Goal: Transaction & Acquisition: Purchase product/service

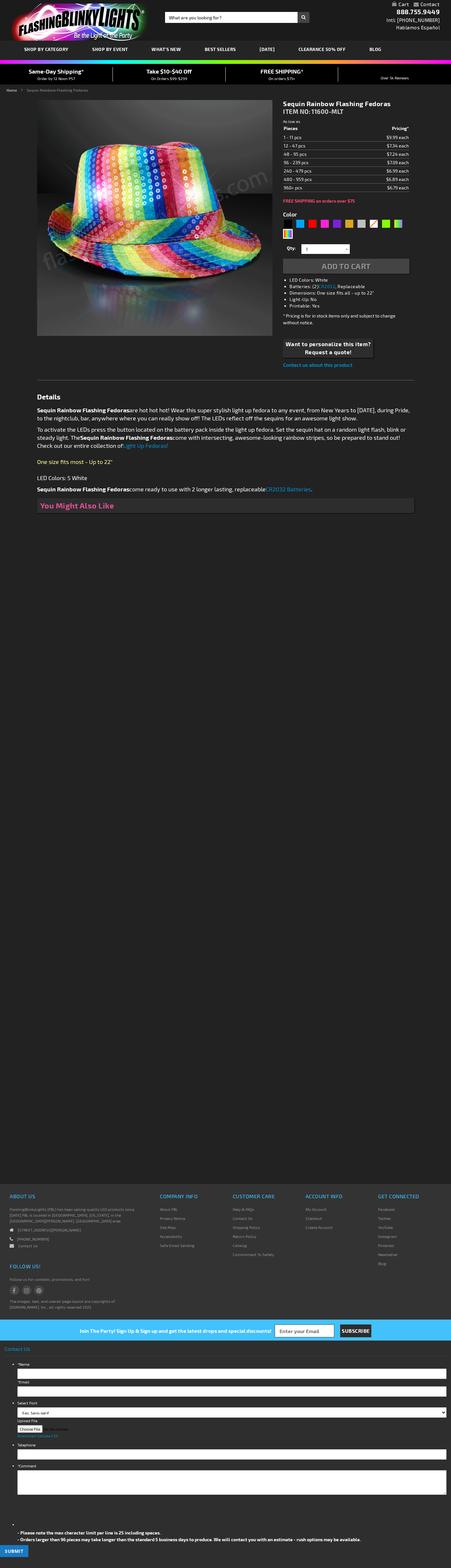
type input "5659"
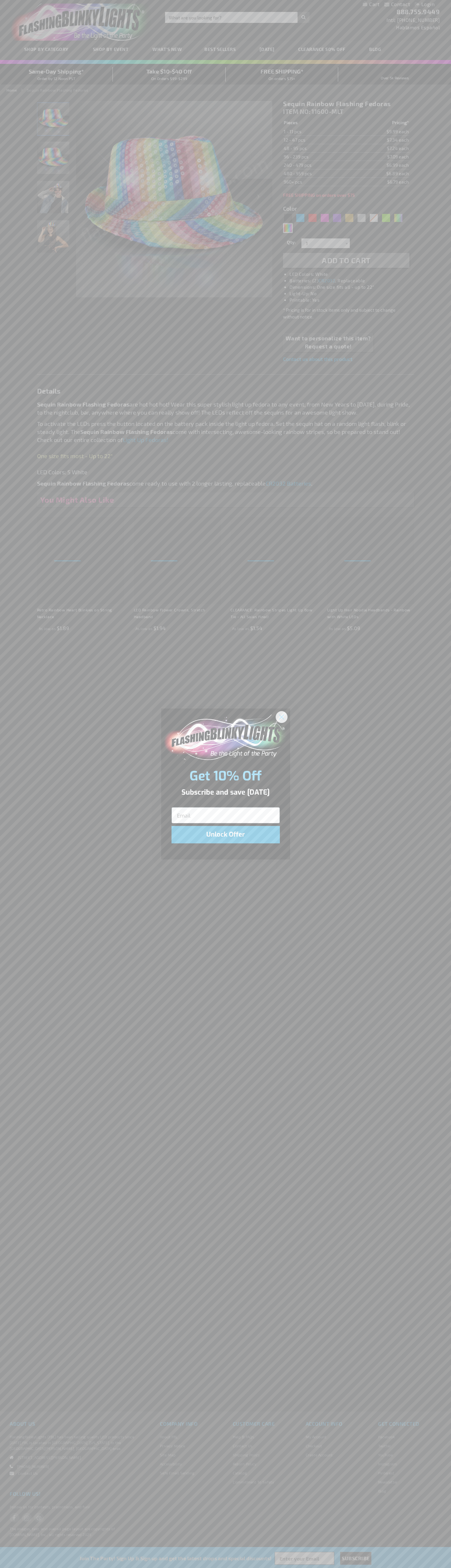
click at [281, 716] on icon "Close dialog" at bounding box center [281, 716] width 4 height 5
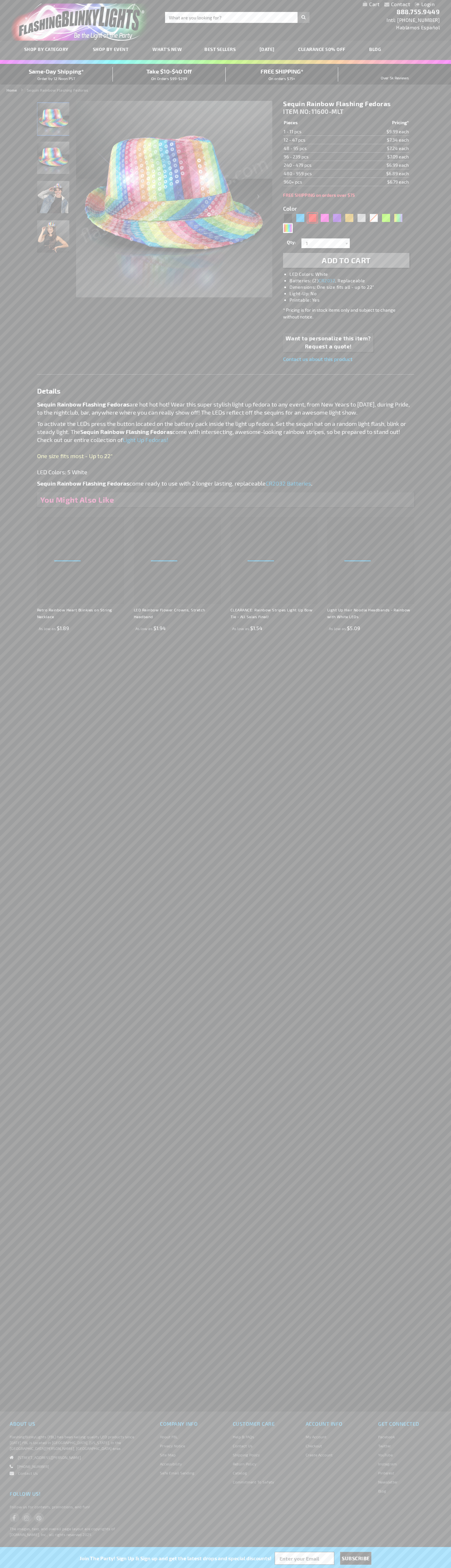
click at [312, 218] on div "Red" at bounding box center [312, 217] width 10 height 10
type input "5641"
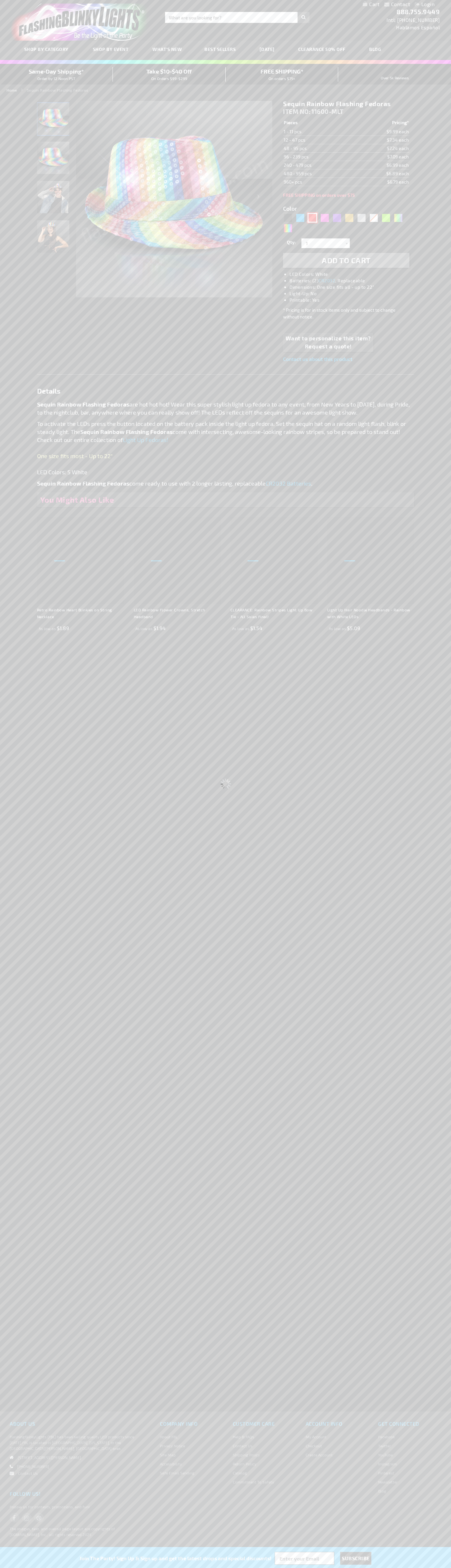
type input "11600-RD"
type input "Customize - Sequin Red Fedora Hats with Blinking LEDs - ITEM NO: 11600-RD"
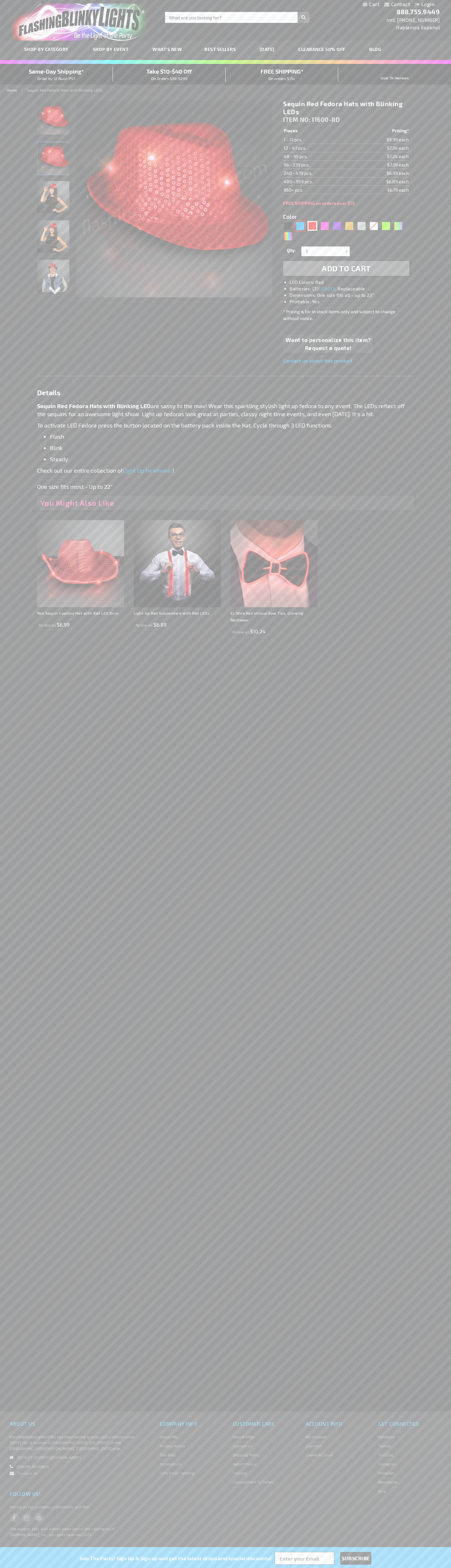
click at [300, 226] on div "Blue" at bounding box center [300, 226] width 10 height 10
type input "5629"
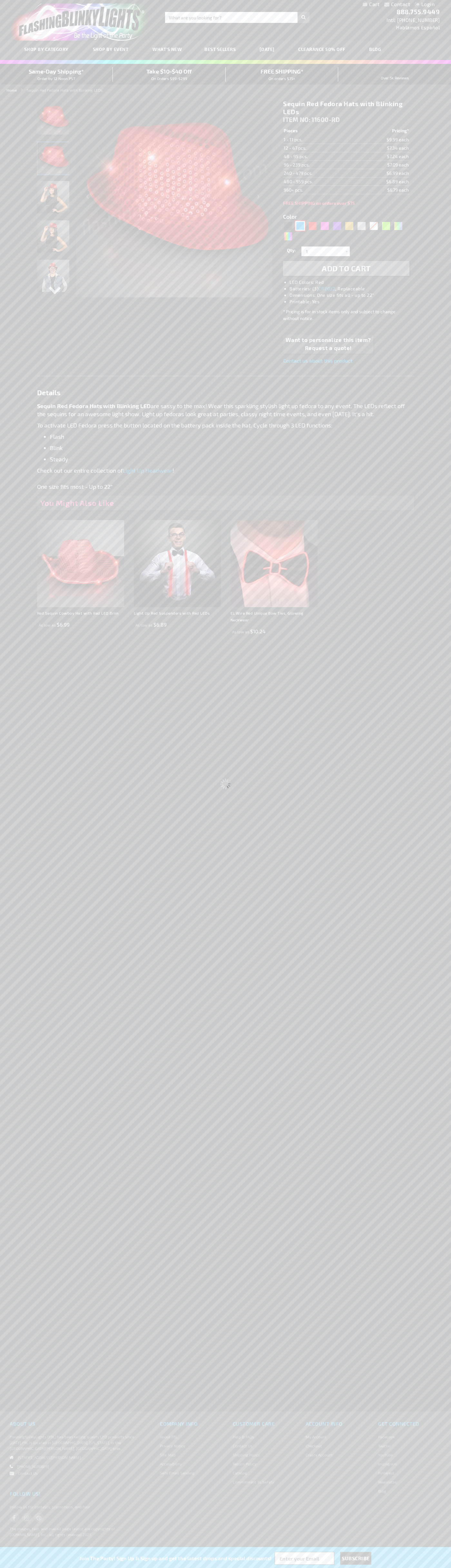
type input "11600-BL"
type input "Customize - Sequin Blue Fedora Hats with Blinking LEDs - ITEM NO: 11600-BL"
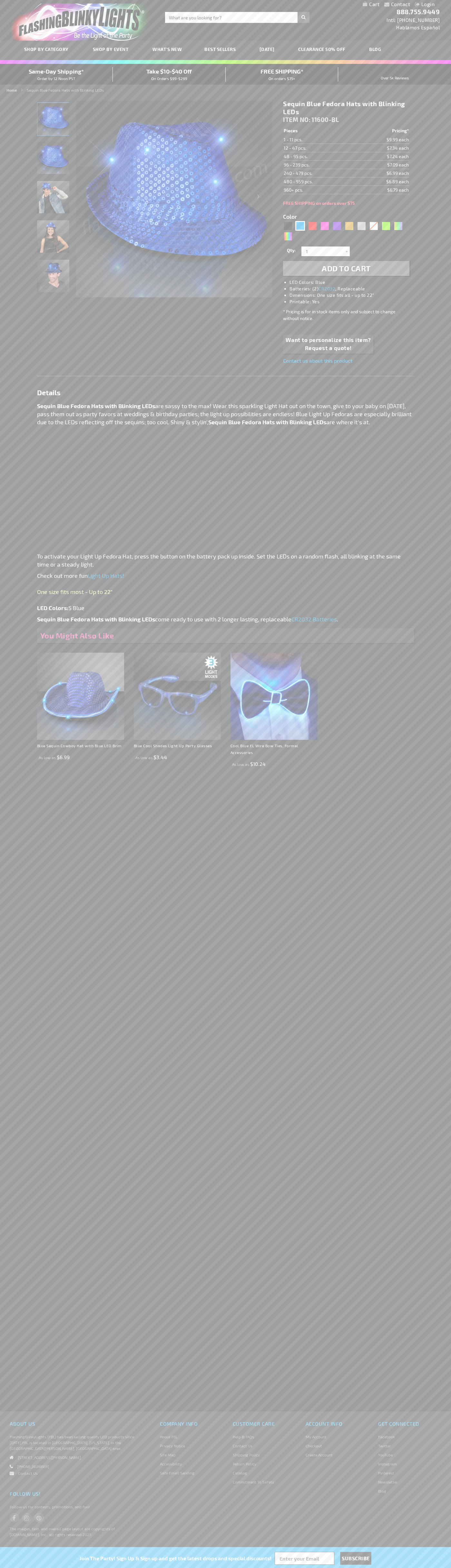
click at [346, 268] on span "Add to Cart" at bounding box center [346, 268] width 49 height 10
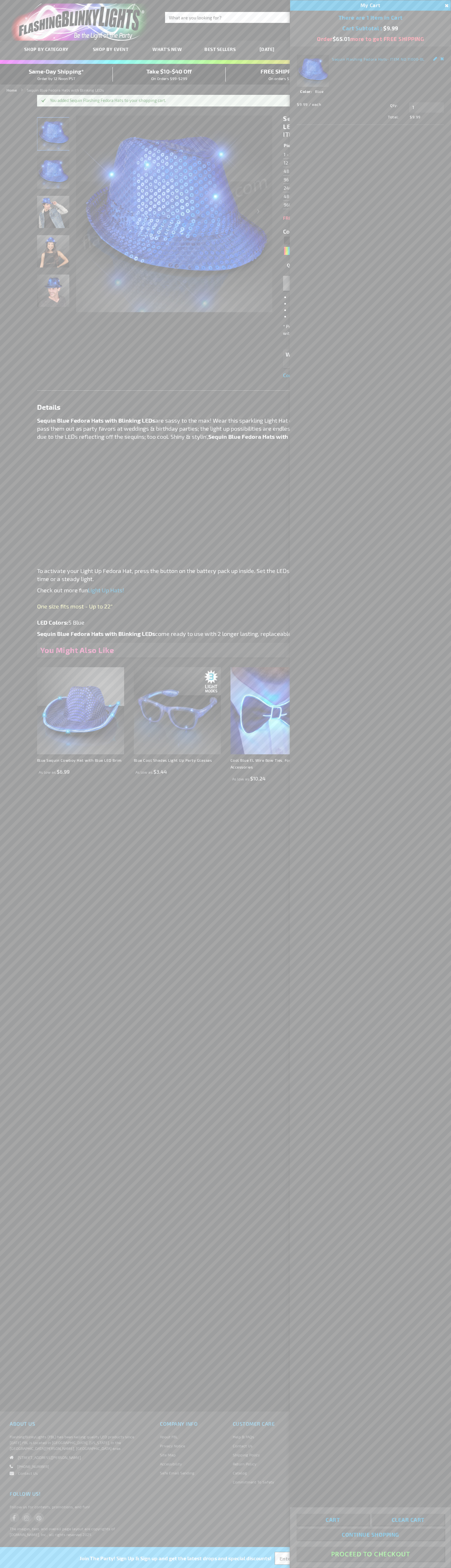
click at [370, 1554] on button "Proceed To Checkout" at bounding box center [371, 1554] width 148 height 15
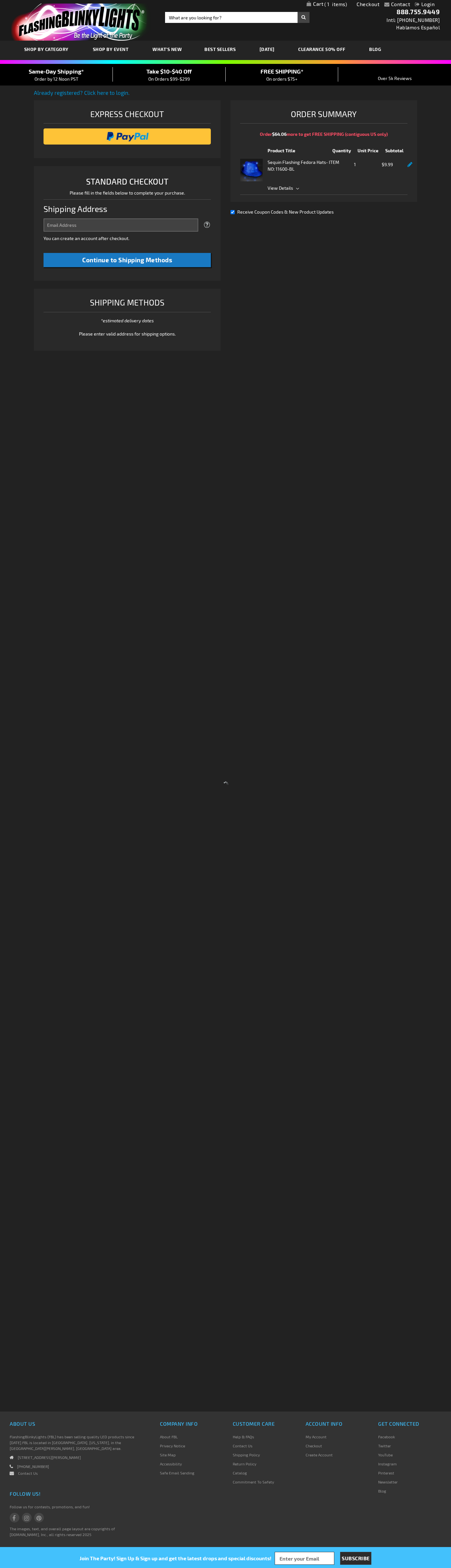
select select "US"
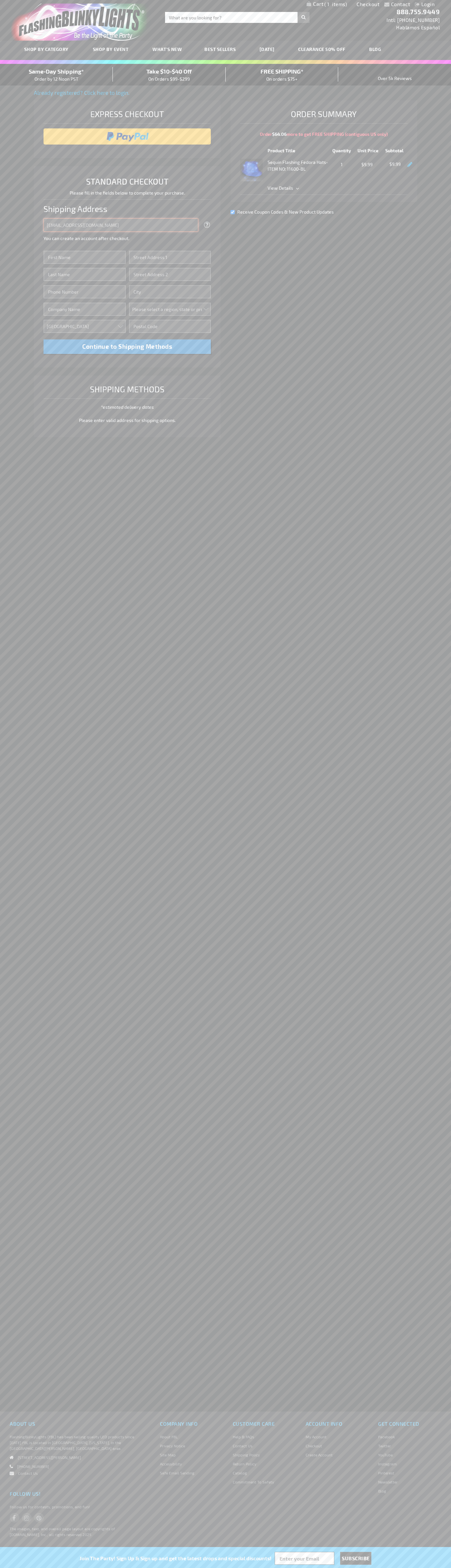
type input "johnsmith005@storebotmail.joonix.net"
type input "John"
type input "2590 Pearl Street"
type input "First floor"
type input "boulder"
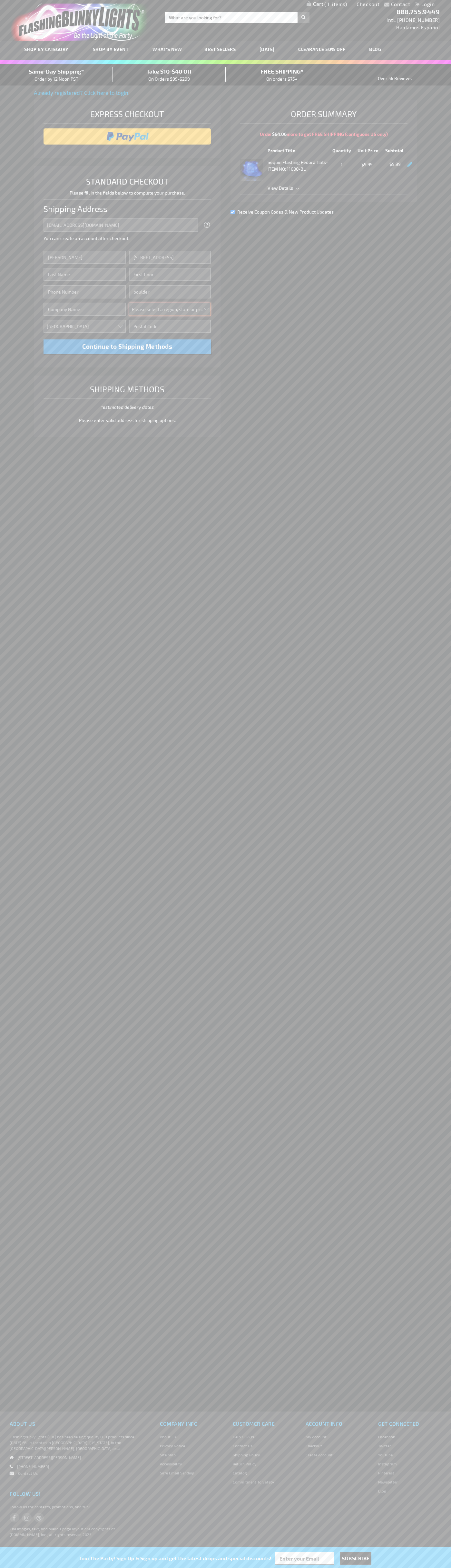
select select "13"
type input "80302"
type input "Smith"
type input "6502530000"
type input "John Smith"
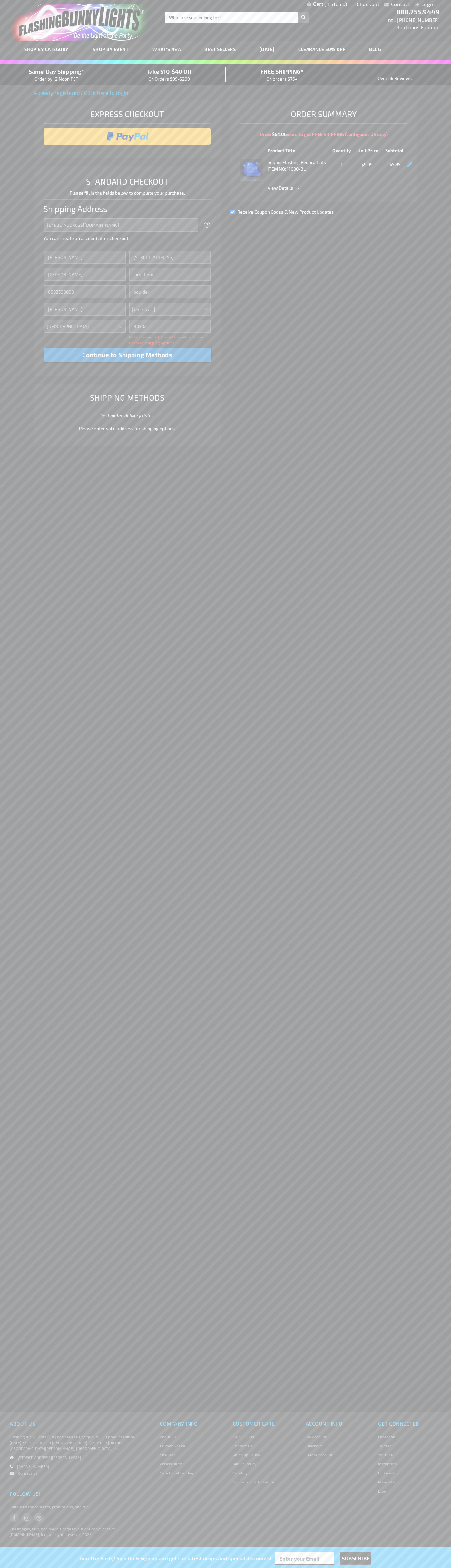
click at [57, 75] on div "Same-Day Shipping* Order by 12 Noon PST" at bounding box center [57, 75] width 113 height 15
click at [127, 136] on input "image" at bounding box center [127, 136] width 161 height 13
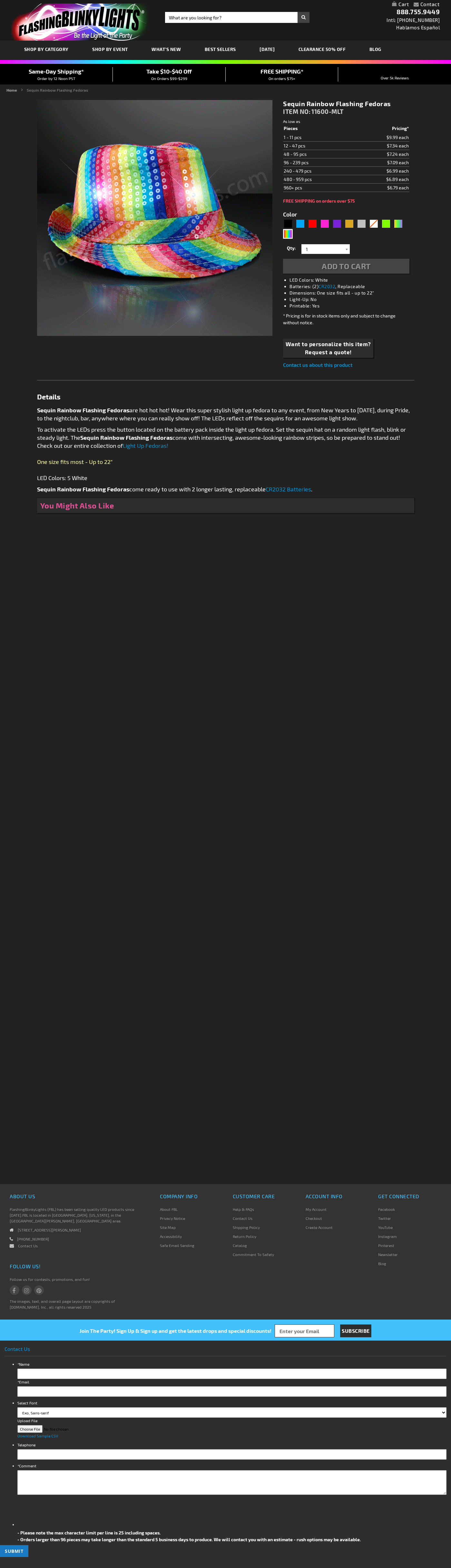
type input "5659"
